Goal: Information Seeking & Learning: Find contact information

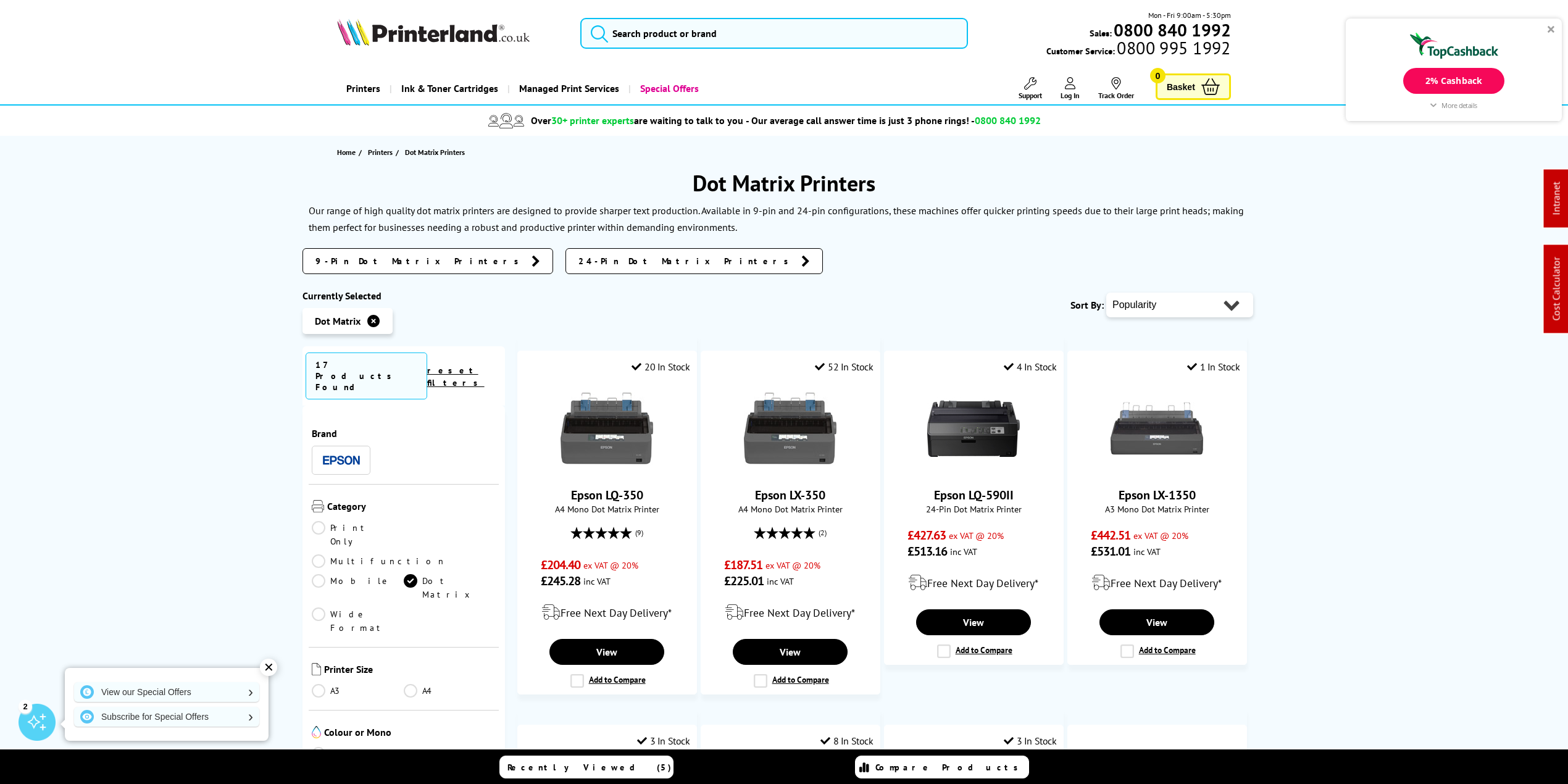
click at [1024, 90] on span "Support" at bounding box center [1030, 95] width 23 height 9
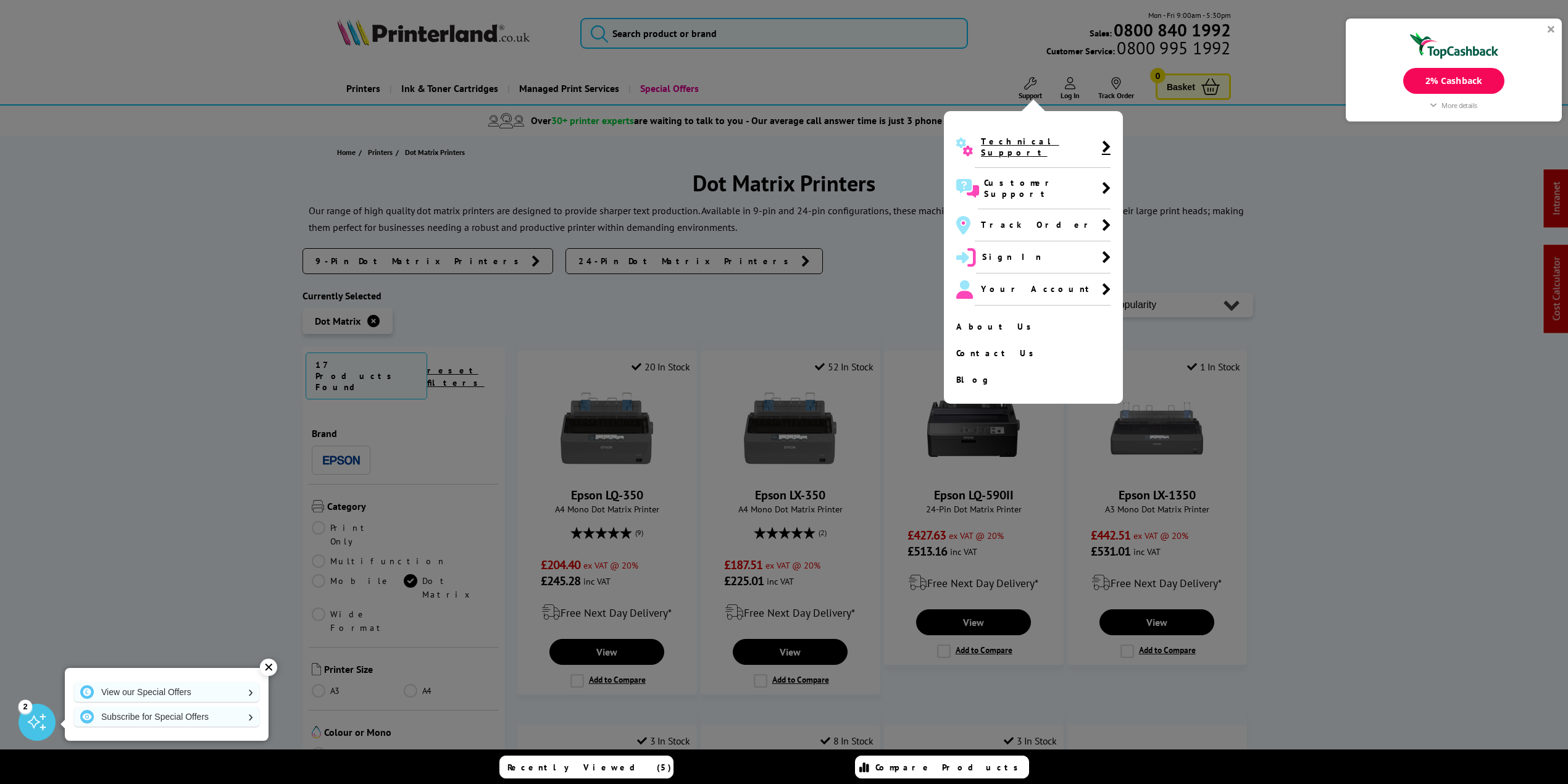
click at [1013, 136] on span "Technical Support" at bounding box center [1041, 146] width 121 height 22
